Goal: Information Seeking & Learning: Obtain resource

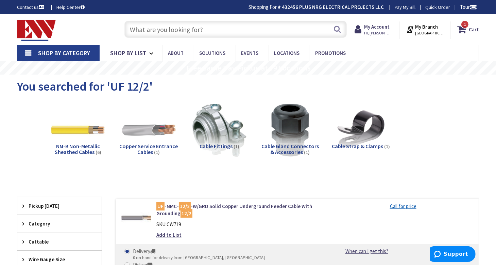
click at [207, 32] on input "text" at bounding box center [235, 29] width 223 height 17
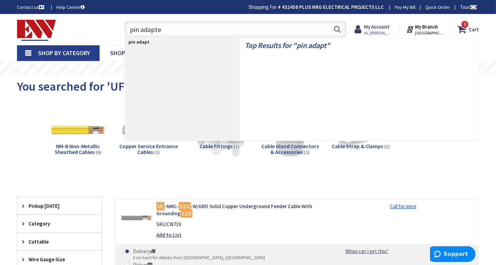
type input "pin adapter"
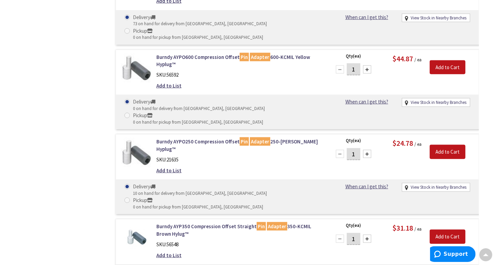
scroll to position [680, 0]
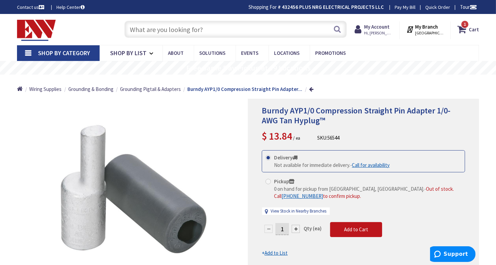
click at [278, 113] on span "Burndy AYP1/0 Compression Straight Pin Adapter 1/0-AWG Tan Hyplug™" at bounding box center [356, 115] width 189 height 20
drag, startPoint x: 278, startPoint y: 113, endPoint x: 295, endPoint y: 113, distance: 17.3
click at [295, 113] on span "Burndy AYP1/0 Compression Straight Pin Adapter 1/0-AWG Tan Hyplug™" at bounding box center [356, 115] width 189 height 20
copy span "Burndy AYP1"
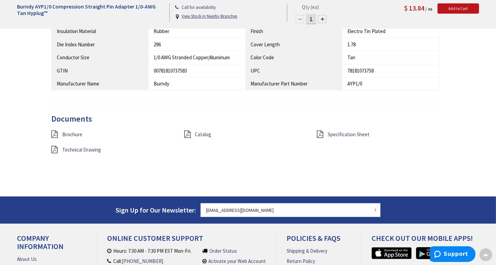
scroll to position [544, 0]
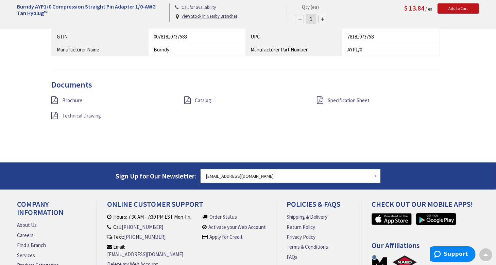
click at [78, 112] on span "Technical Drawing" at bounding box center [81, 115] width 39 height 6
